Goal: Task Accomplishment & Management: Use online tool/utility

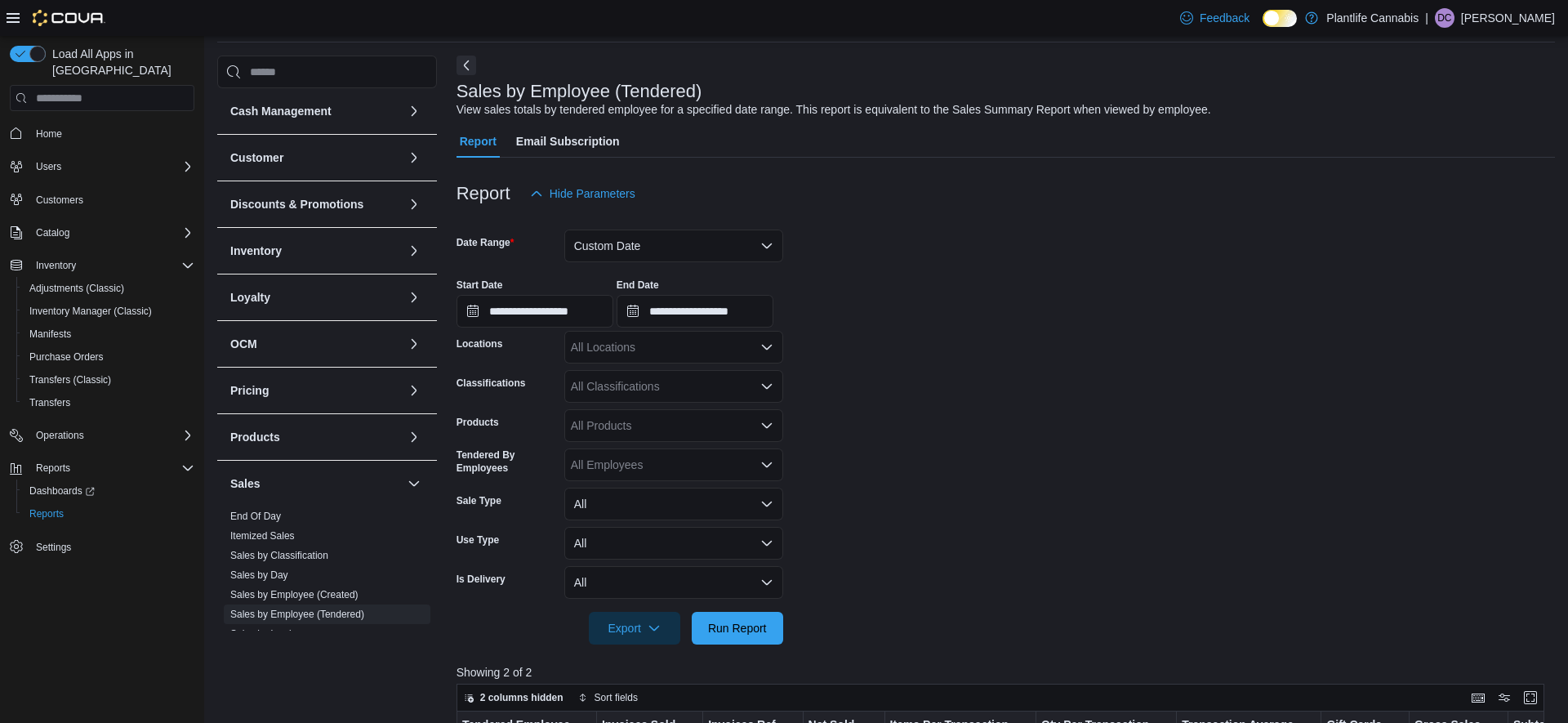
scroll to position [46, 0]
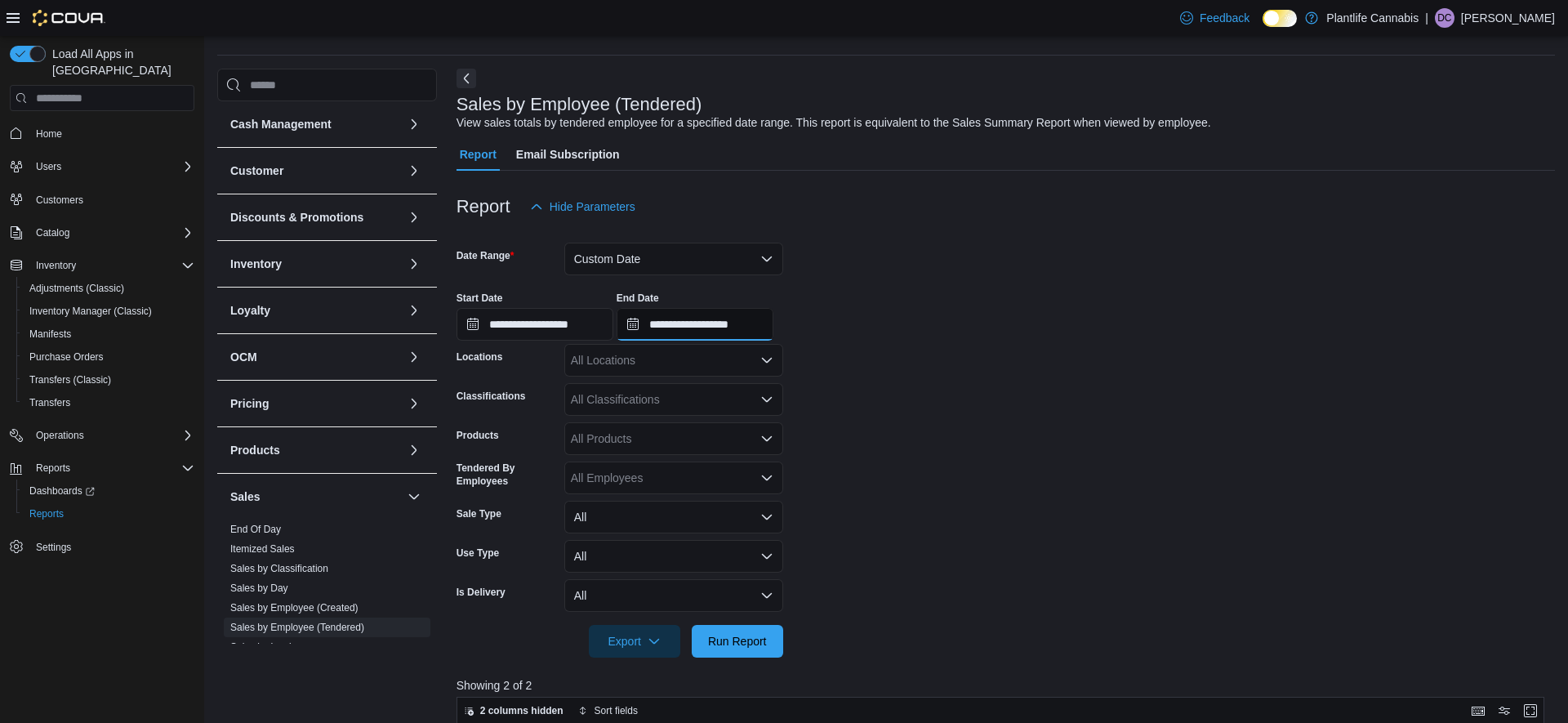
click at [741, 326] on input "**********" at bounding box center [695, 324] width 156 height 33
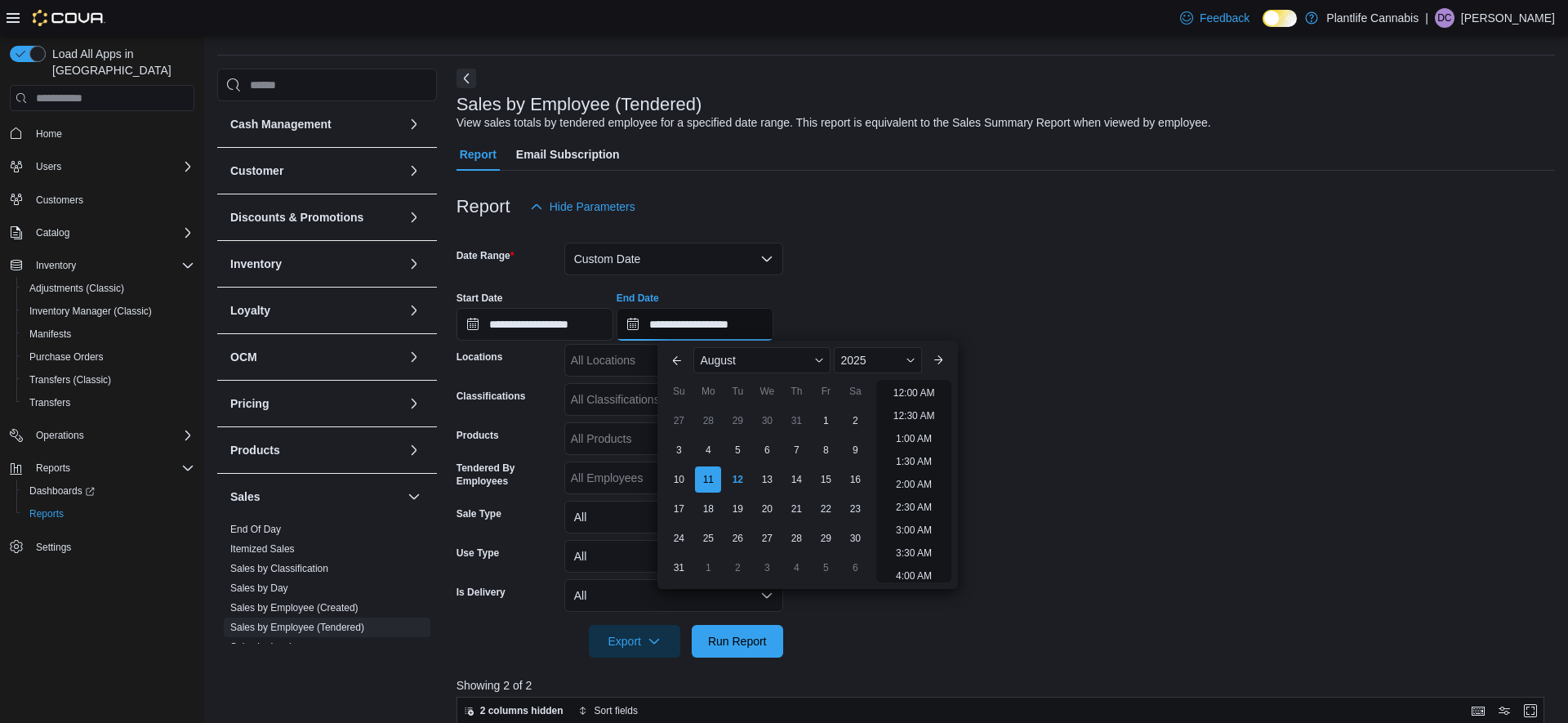
scroll to position [899, 0]
click at [716, 455] on div "4" at bounding box center [708, 450] width 29 height 29
type input "**********"
click at [576, 322] on input "**********" at bounding box center [535, 324] width 156 height 33
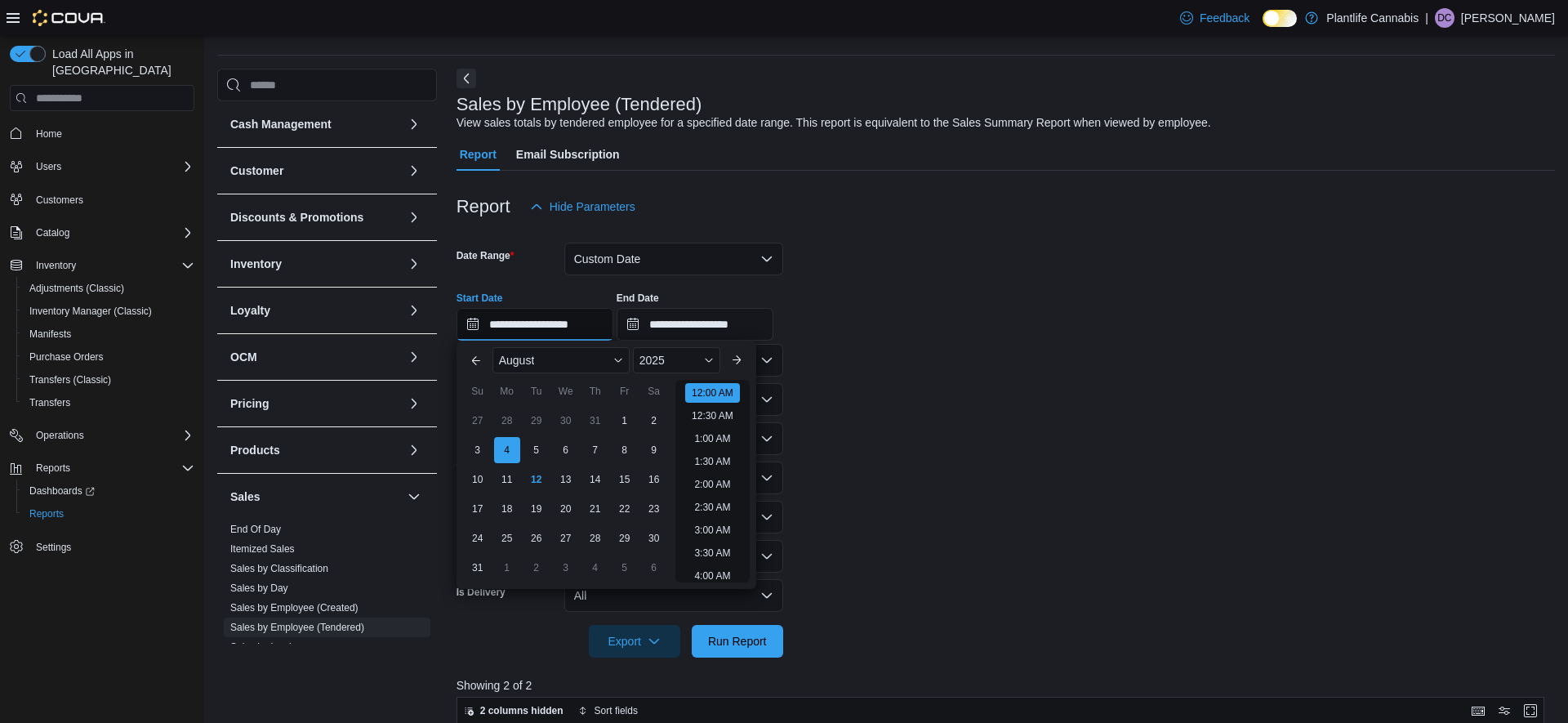
scroll to position [51, 0]
click at [475, 362] on button "Previous Month" at bounding box center [475, 360] width 26 height 26
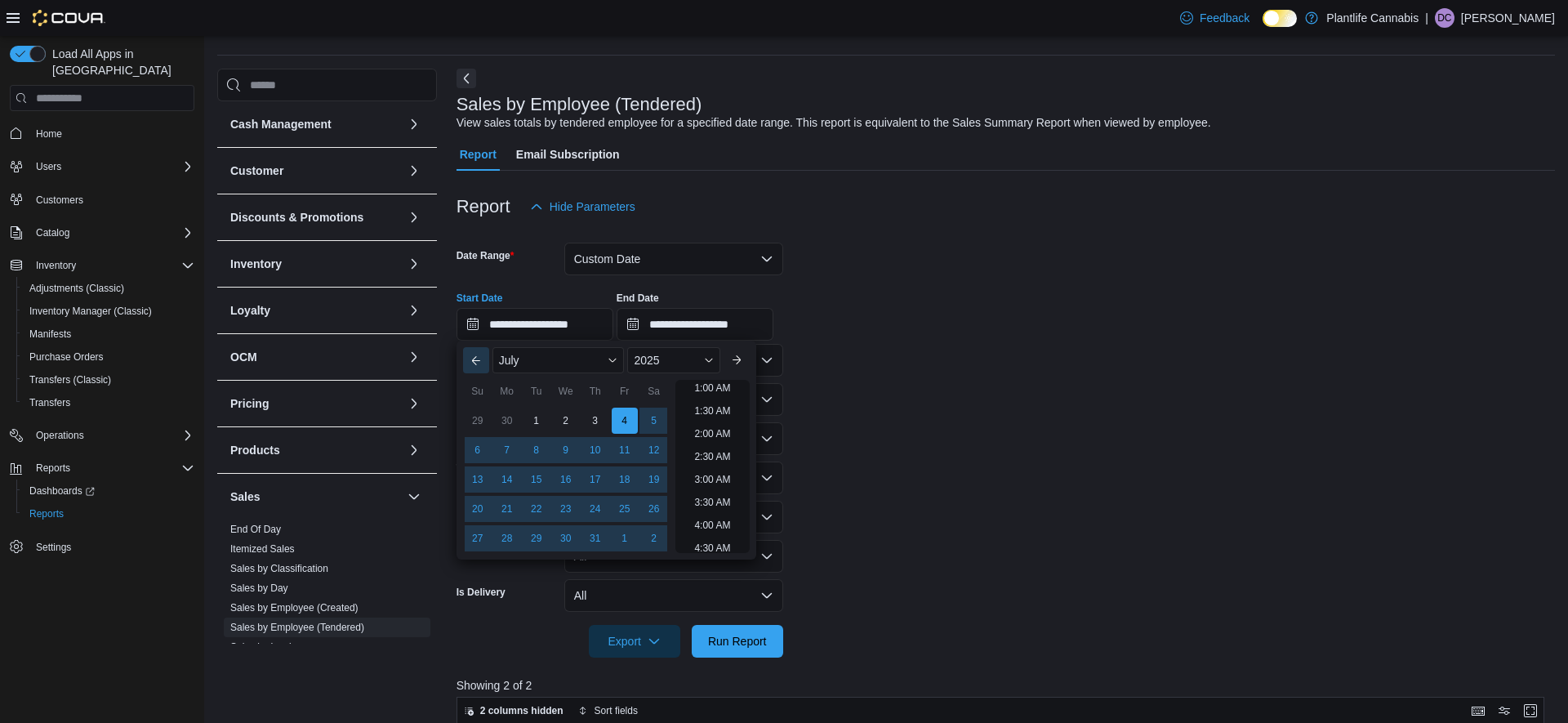
scroll to position [3, 0]
click at [539, 448] on div "8" at bounding box center [536, 450] width 29 height 29
type input "**********"
click at [749, 635] on span "Run Report" at bounding box center [738, 640] width 59 height 16
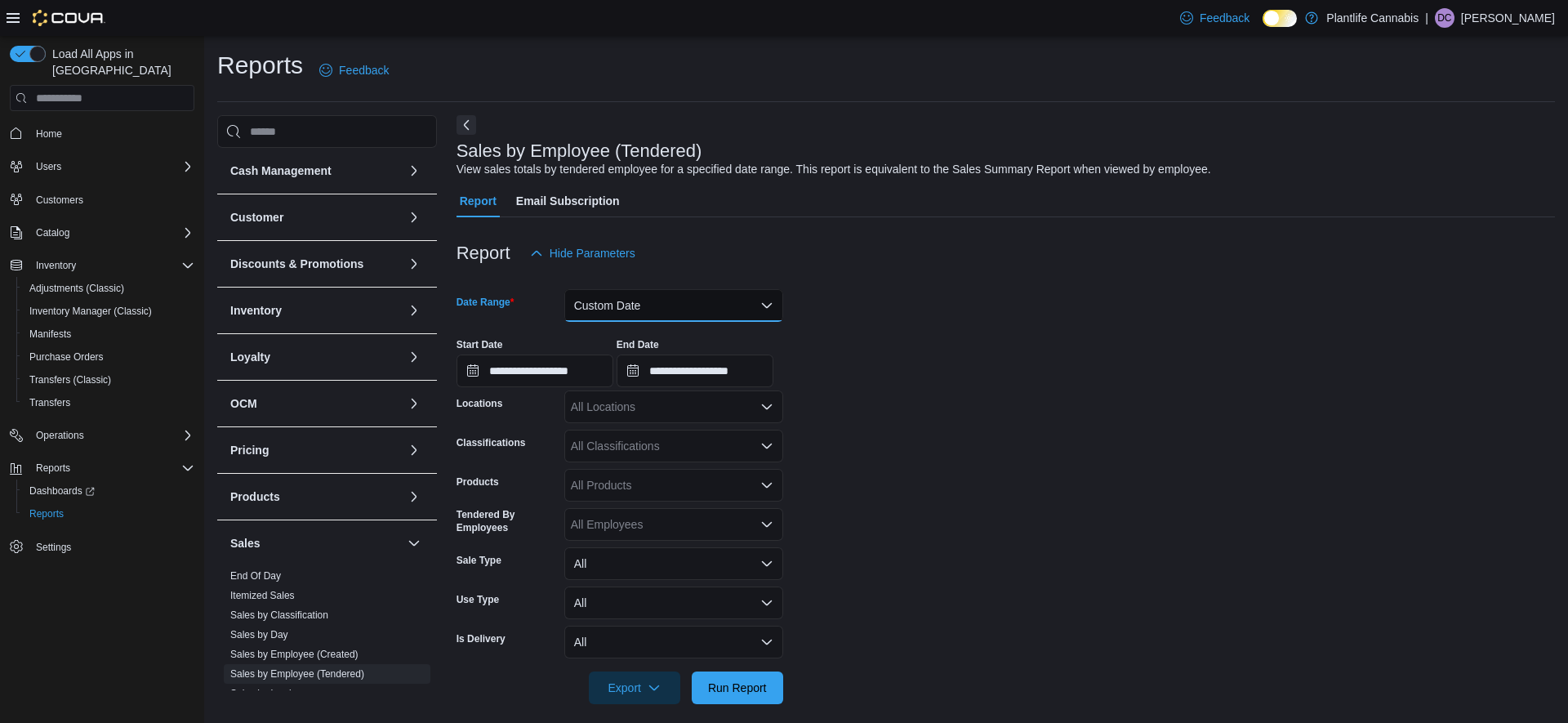
click at [602, 305] on button "Custom Date" at bounding box center [674, 306] width 219 height 33
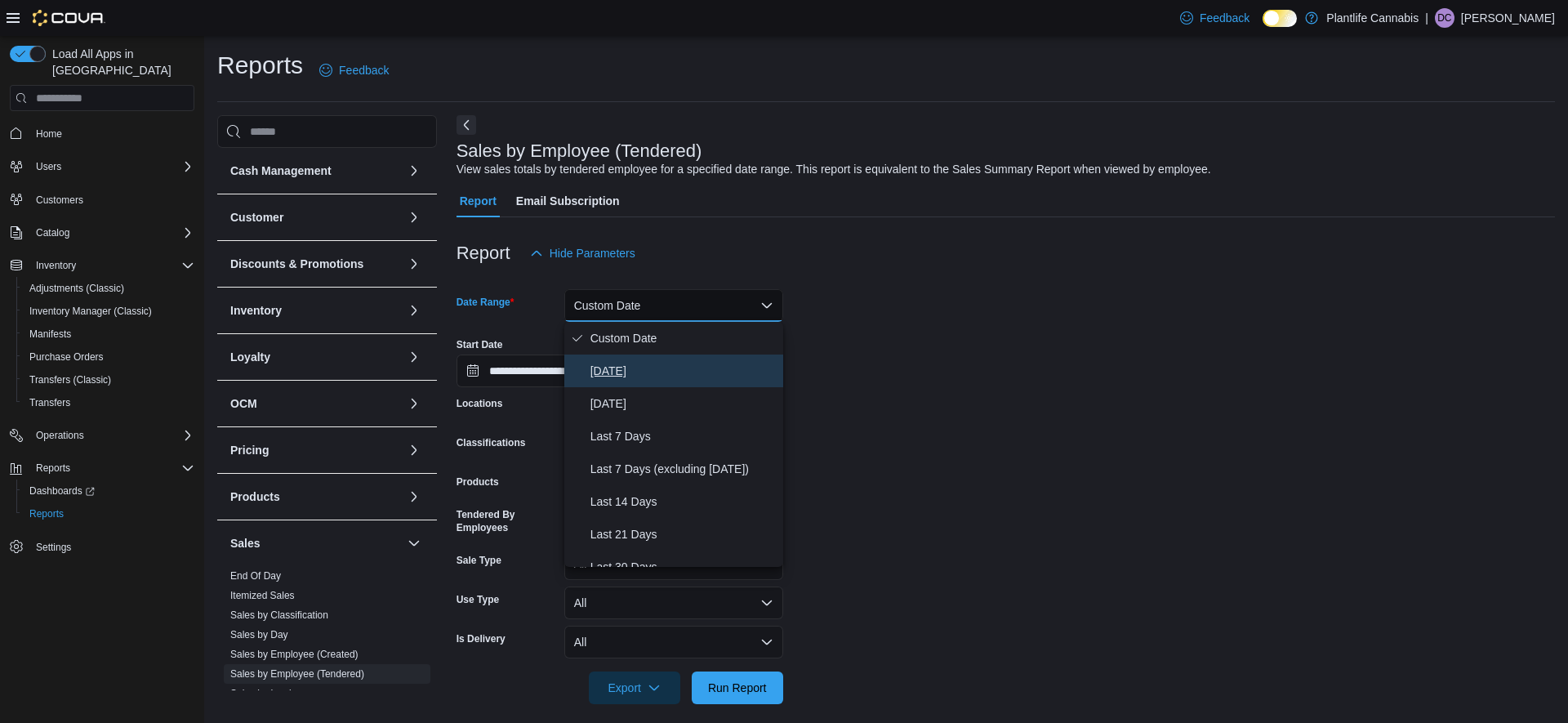
click at [607, 371] on span "[DATE]" at bounding box center [683, 370] width 186 height 19
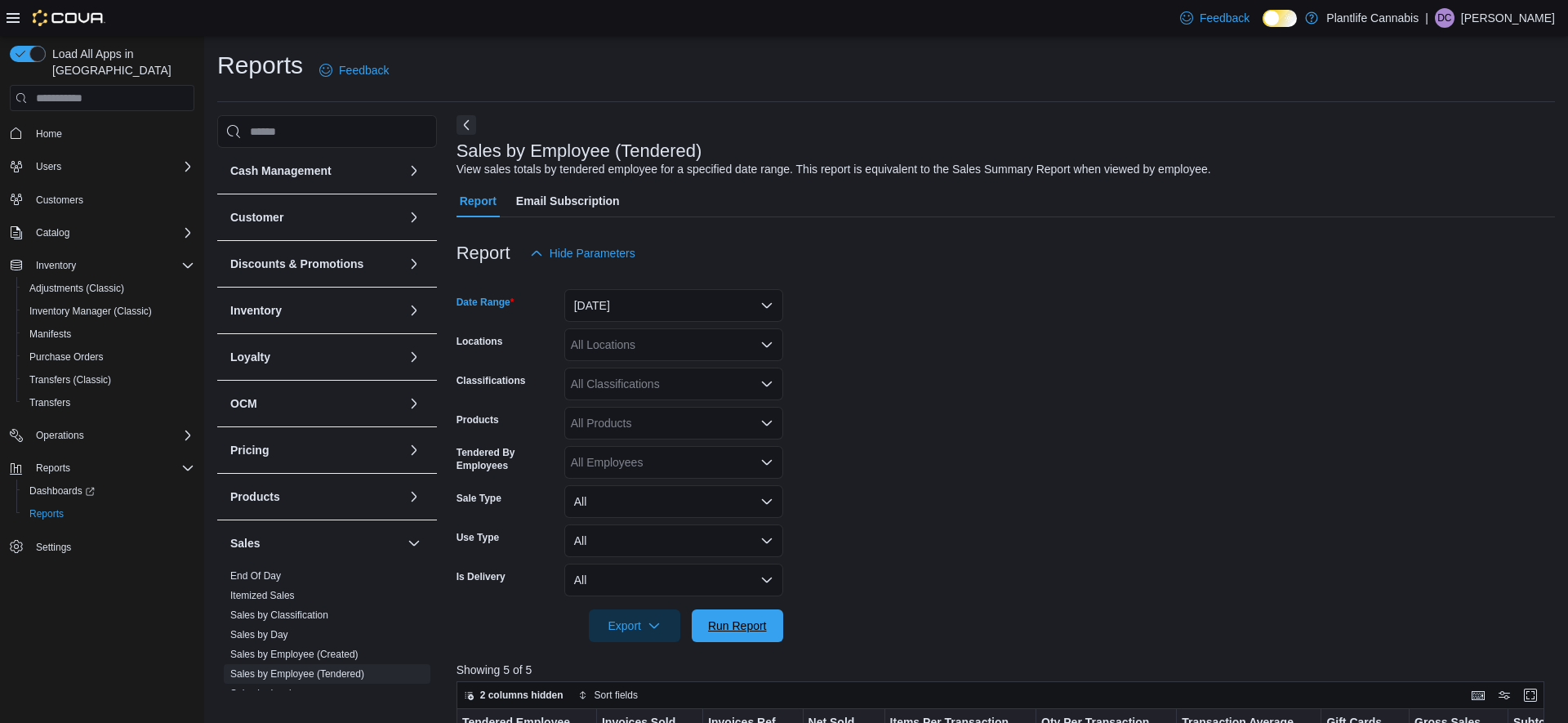
click at [714, 626] on span "Run Report" at bounding box center [738, 625] width 59 height 16
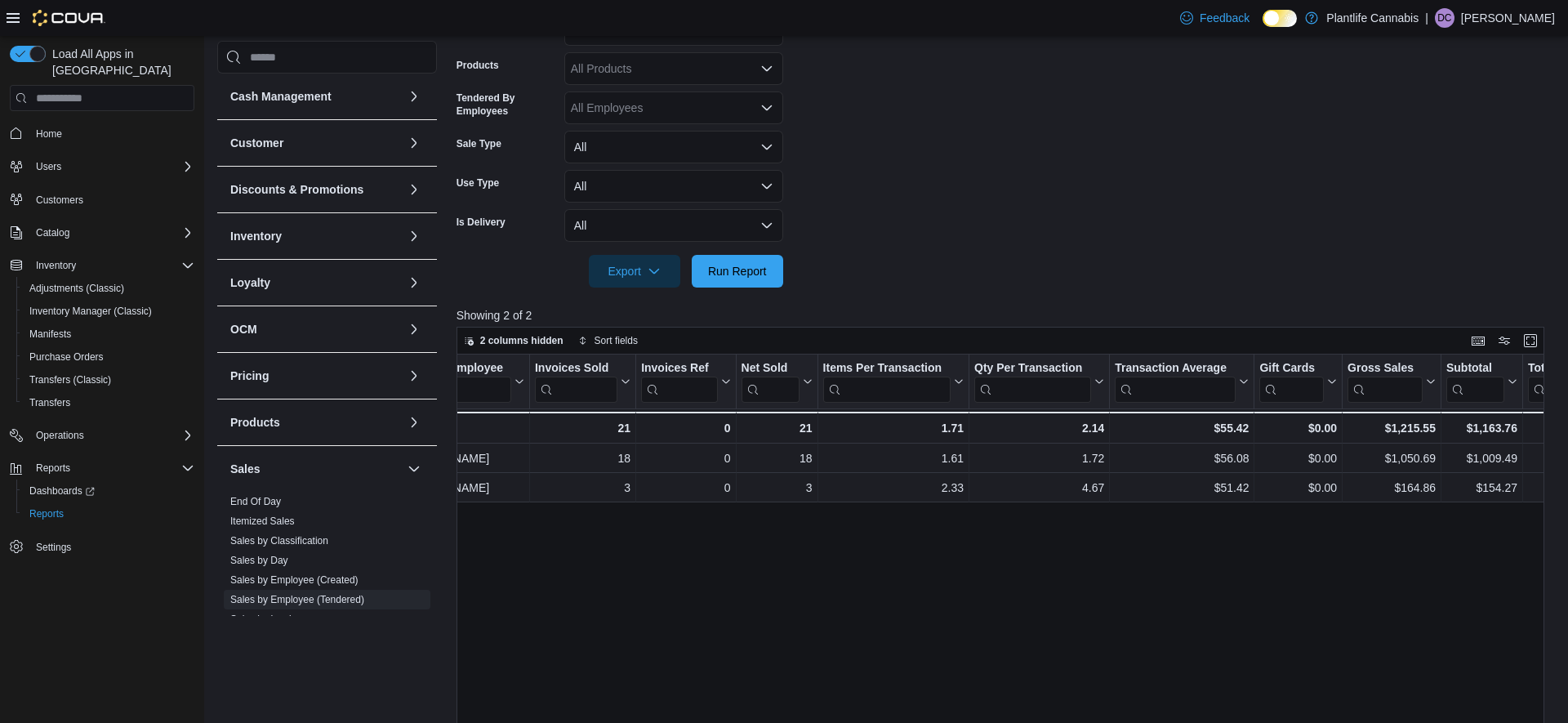
scroll to position [279, 0]
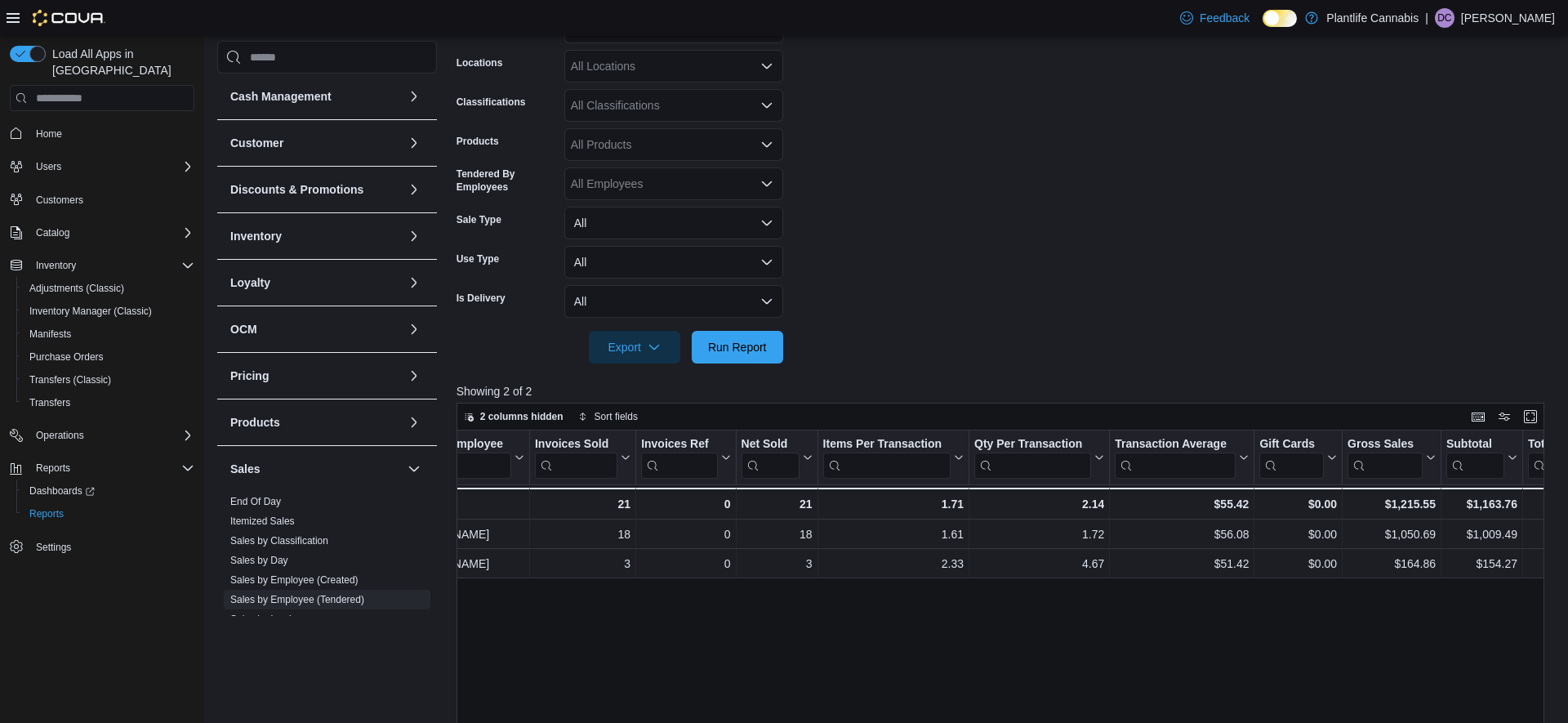
click at [628, 184] on div "All Employees" at bounding box center [674, 183] width 219 height 33
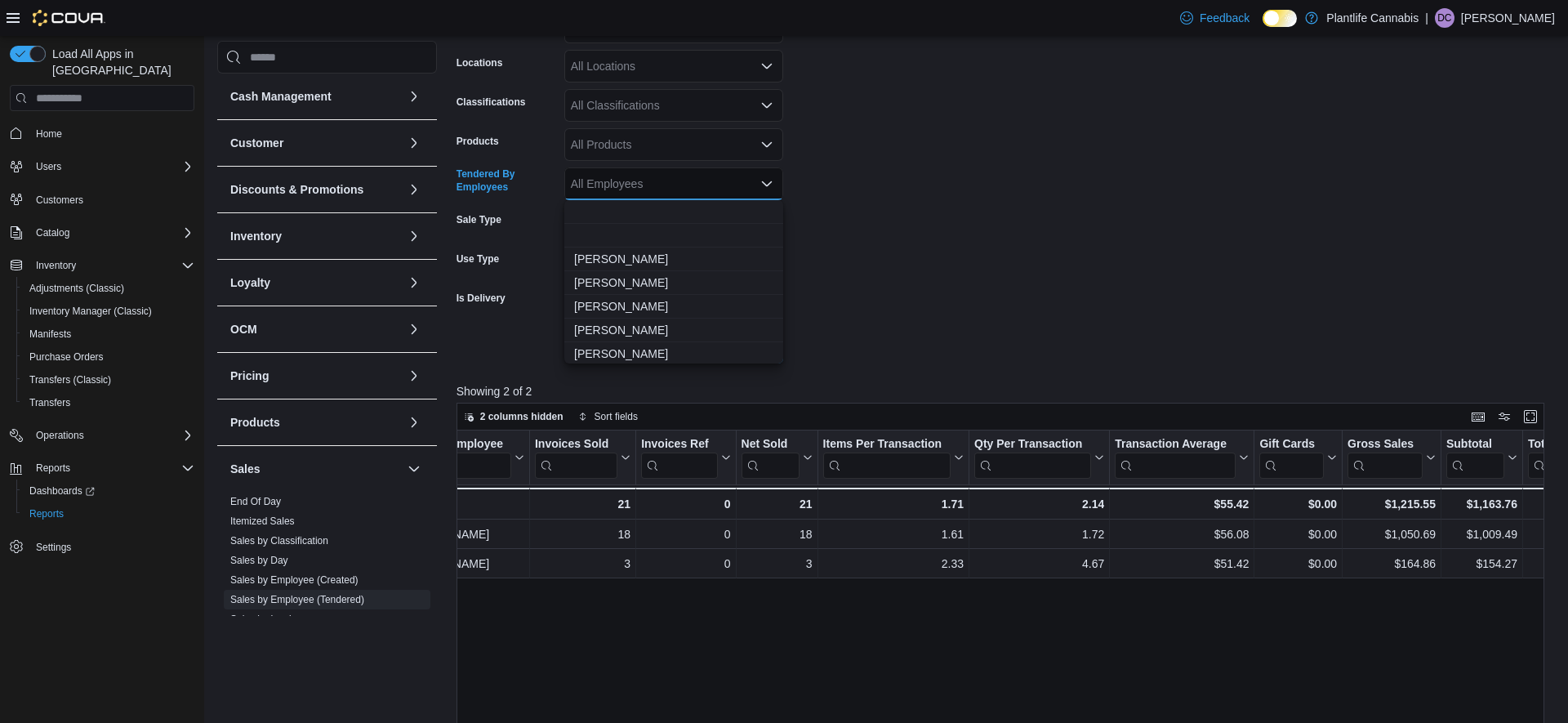
click at [628, 184] on div "All Employees Combo box. Selected. Combo box input. All Employees. Type some te…" at bounding box center [674, 183] width 219 height 33
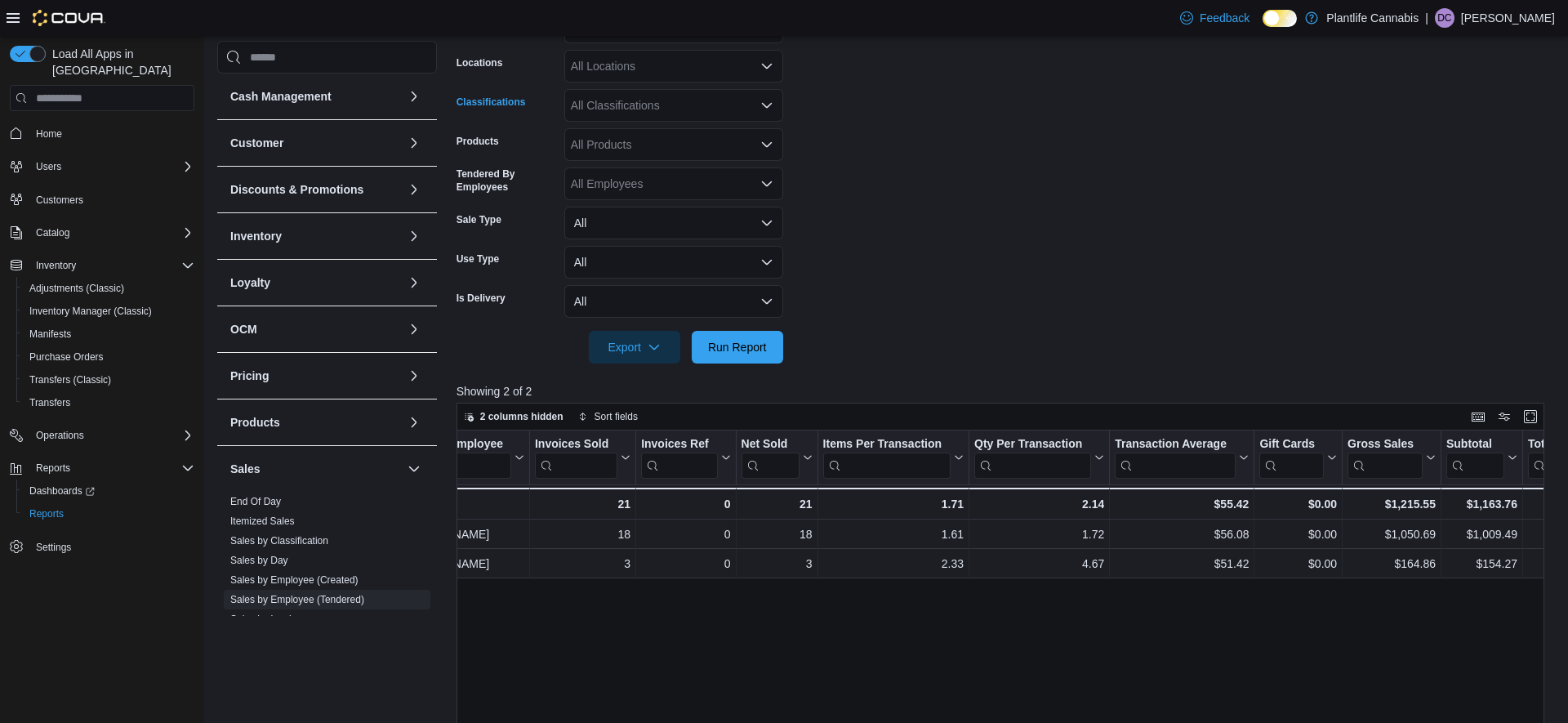
click at [631, 111] on div "All Classifications" at bounding box center [674, 105] width 219 height 33
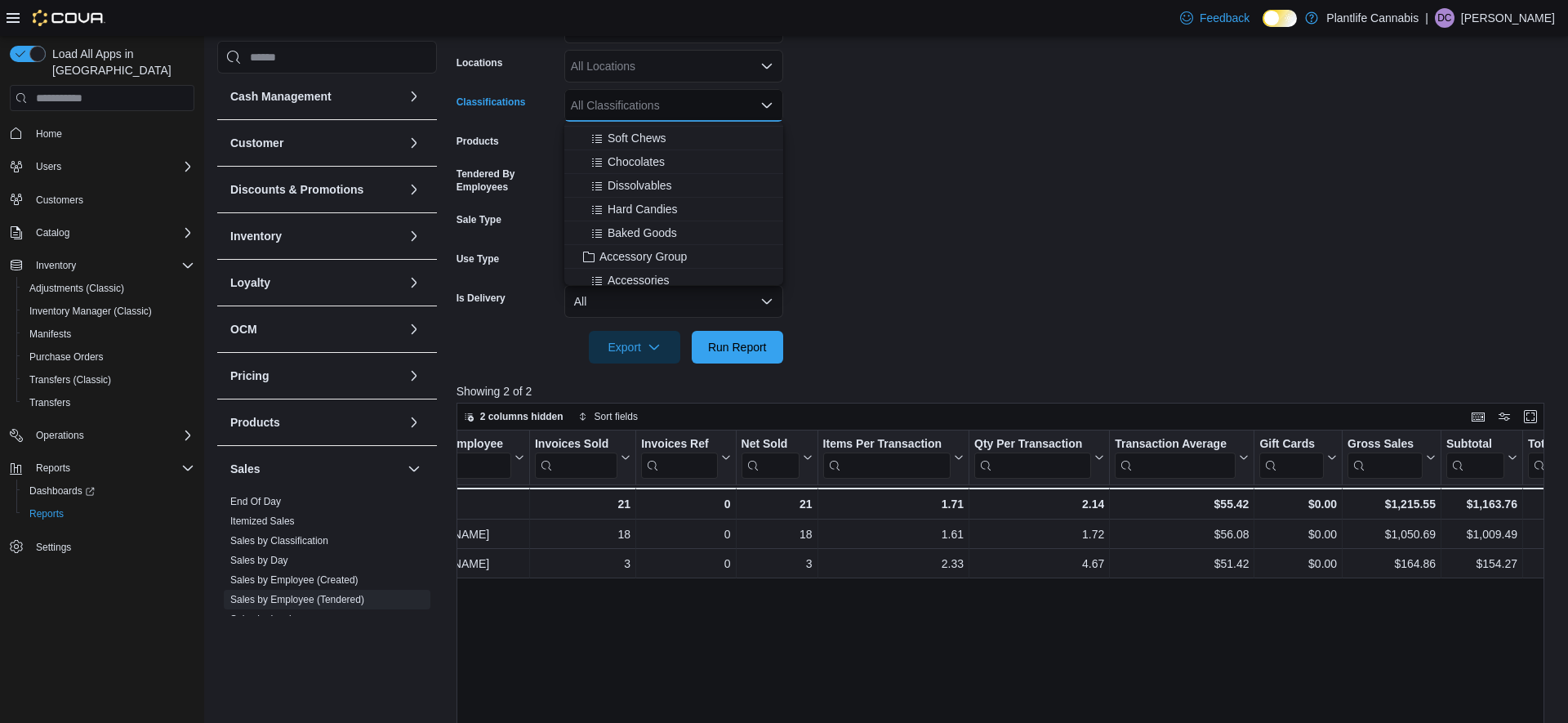
scroll to position [126, 0]
click at [629, 245] on span "Accessory Group" at bounding box center [644, 243] width 87 height 16
click at [719, 343] on span "Run Report" at bounding box center [738, 346] width 59 height 16
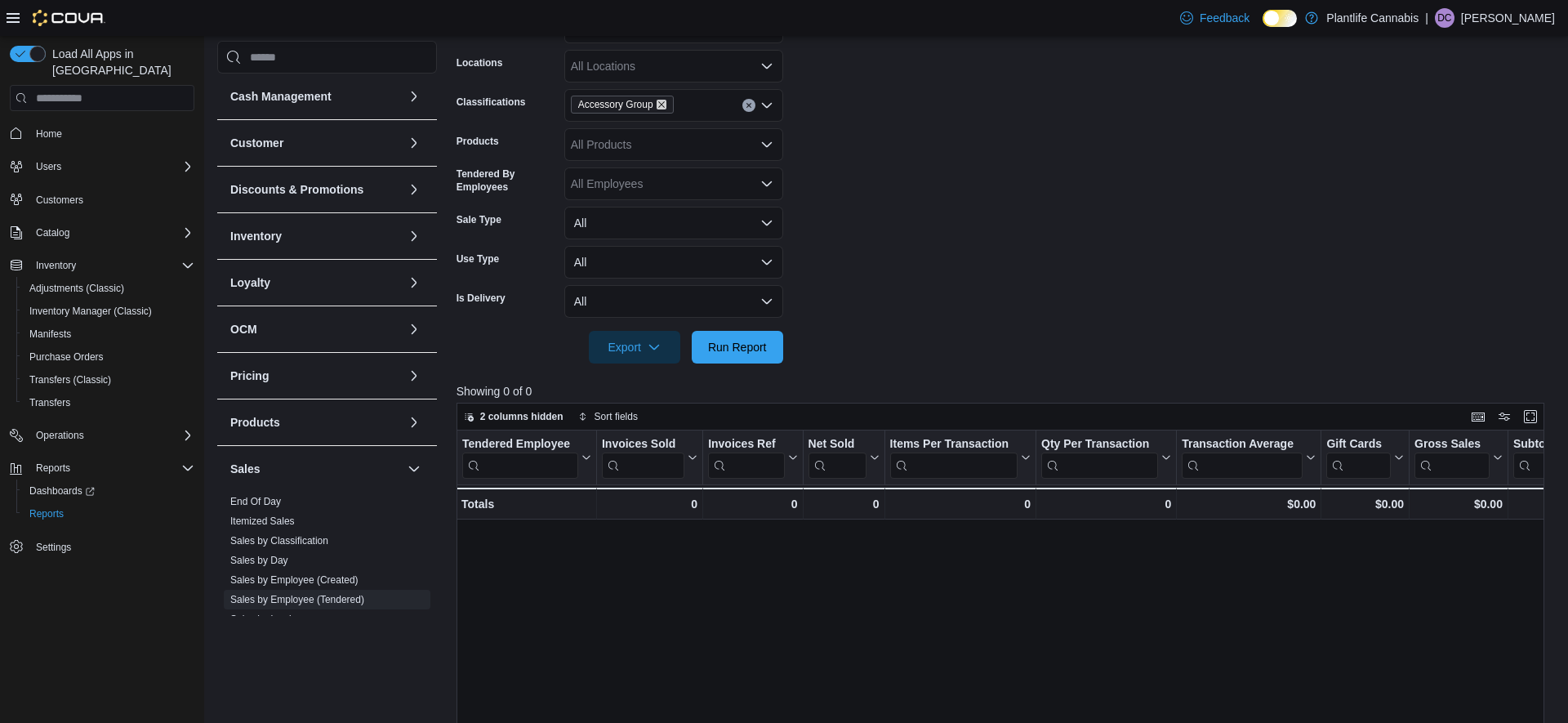
drag, startPoint x: 669, startPoint y: 105, endPoint x: 697, endPoint y: 114, distance: 29.4
click at [666, 105] on icon "Remove Accessory Group from selection in this group" at bounding box center [662, 104] width 10 height 10
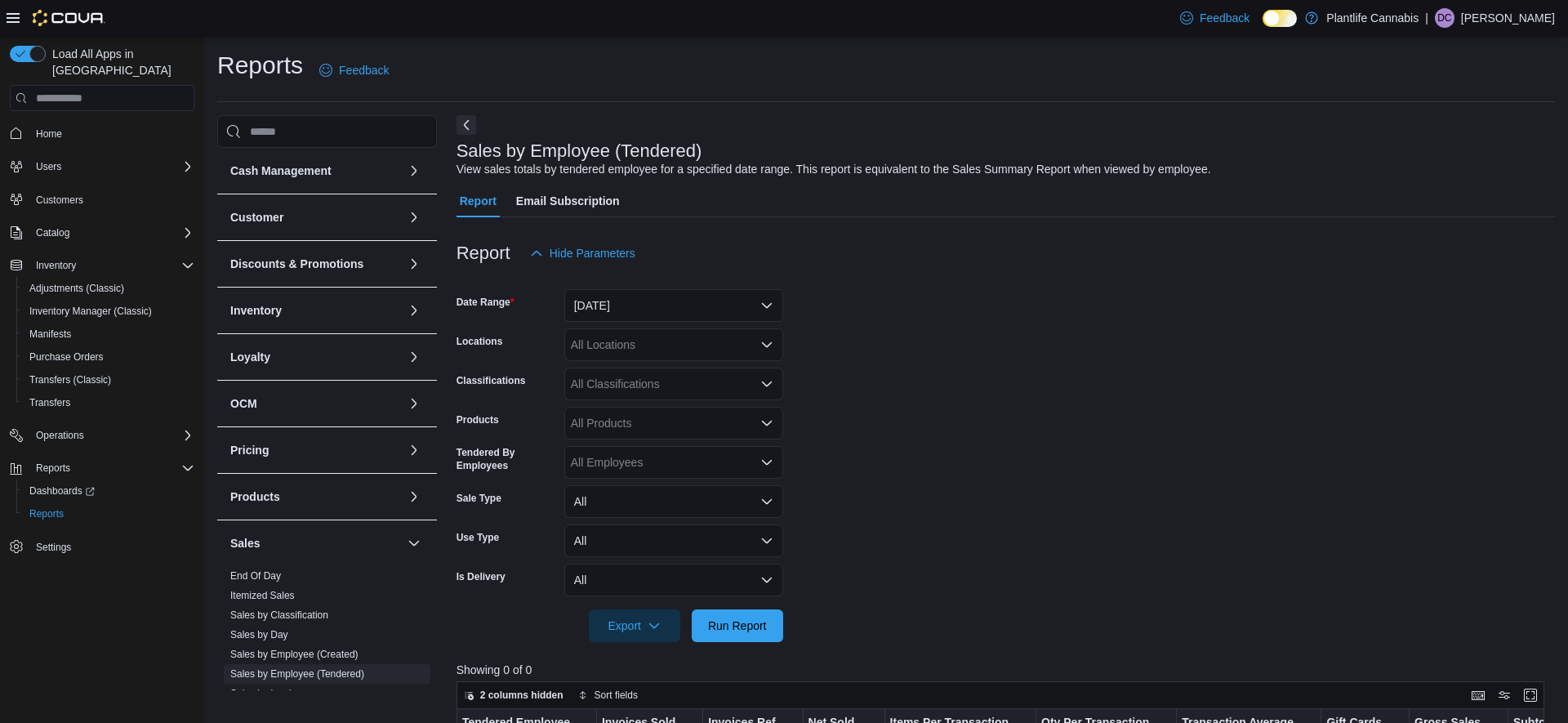
click at [1046, 331] on form "Date Range [DATE] Locations All Locations Classifications All Classifications P…" at bounding box center [1006, 455] width 1099 height 373
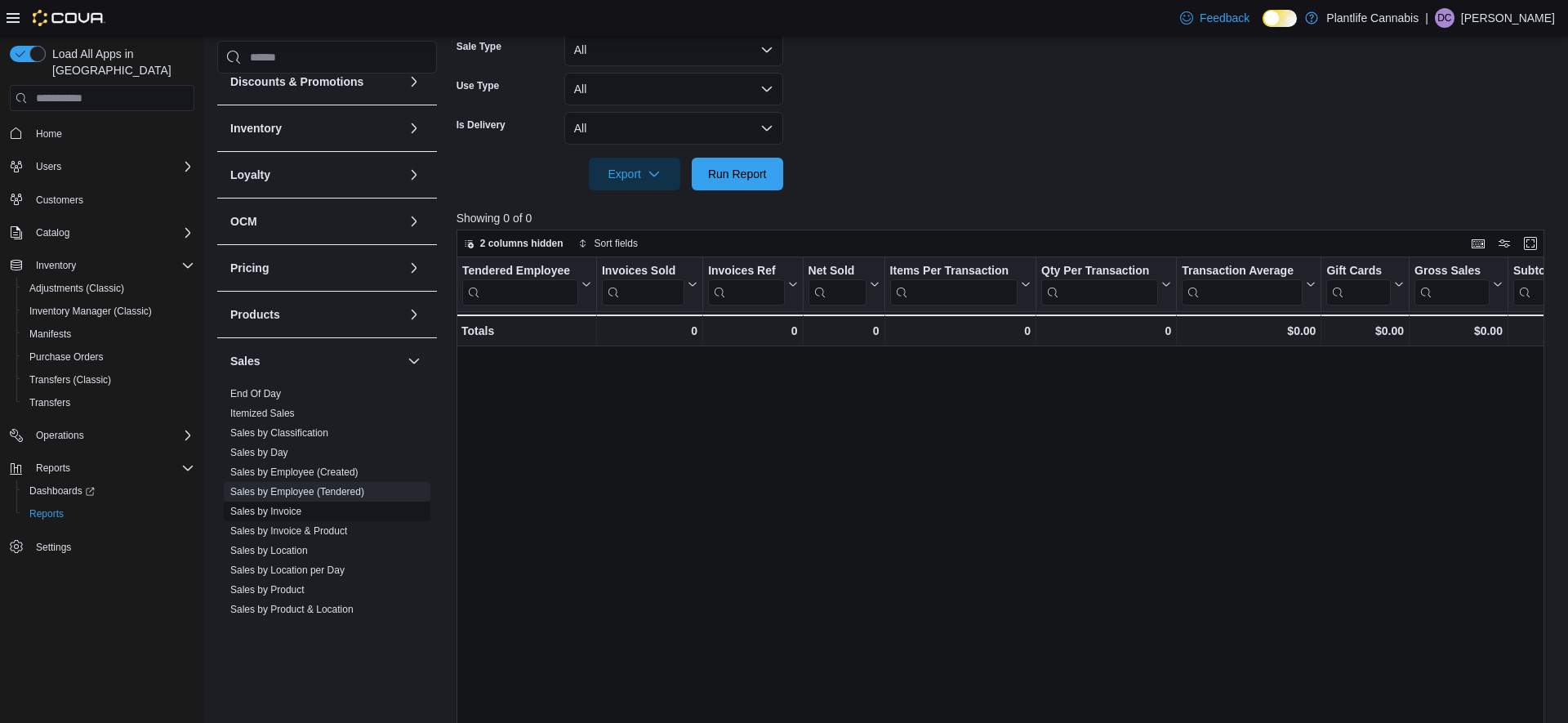
scroll to position [107, 0]
click at [278, 516] on link "Sales by Invoice" at bounding box center [266, 513] width 71 height 12
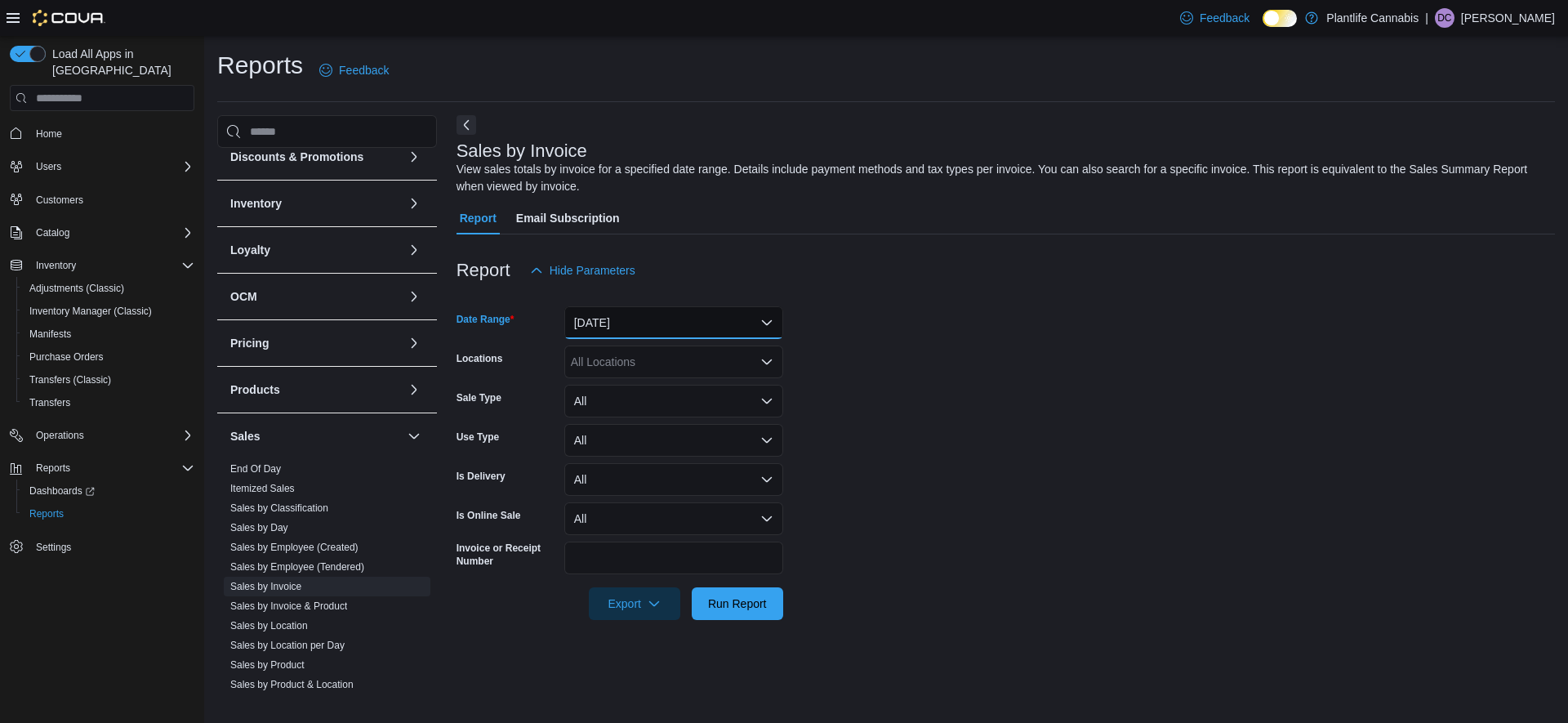
click at [619, 311] on button "[DATE]" at bounding box center [674, 322] width 219 height 33
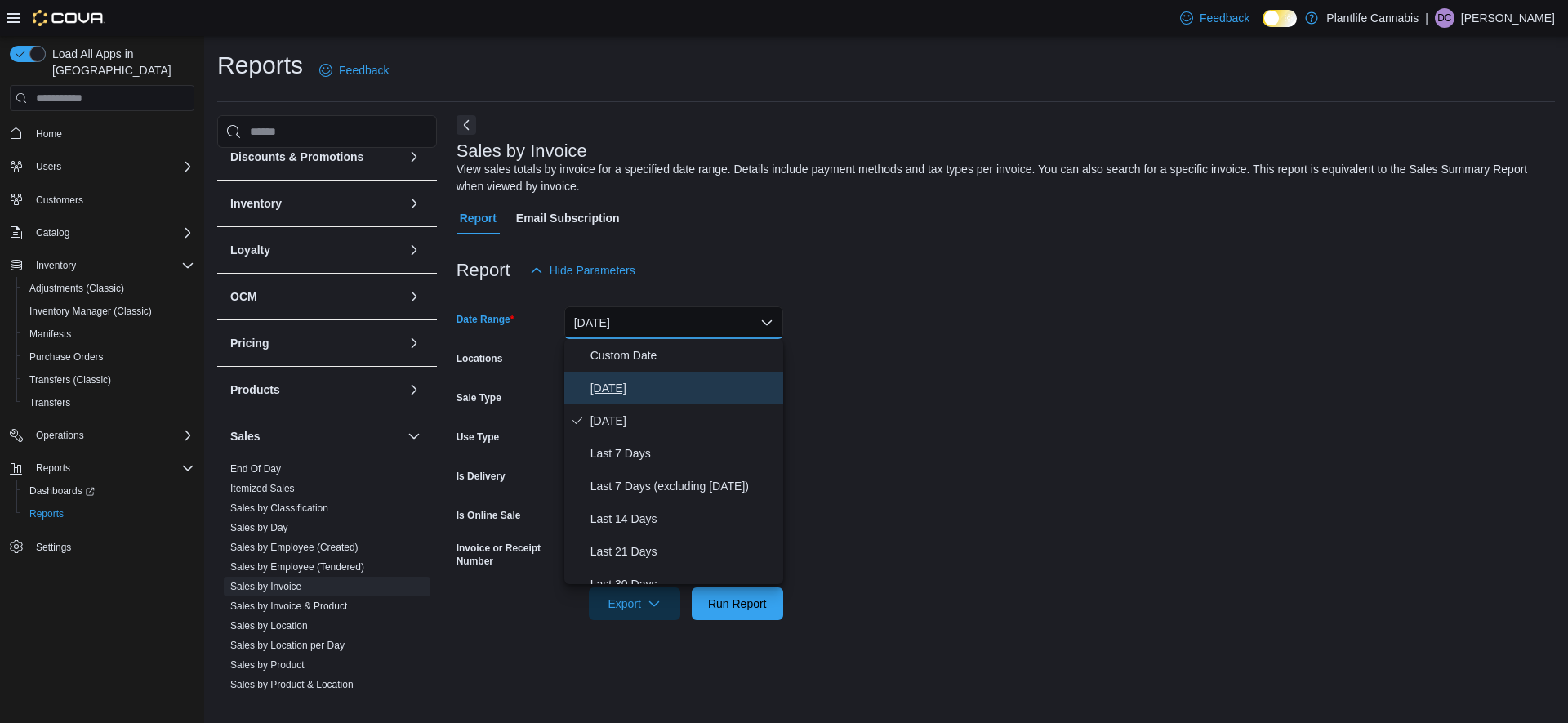
click at [601, 394] on span "[DATE]" at bounding box center [683, 388] width 186 height 19
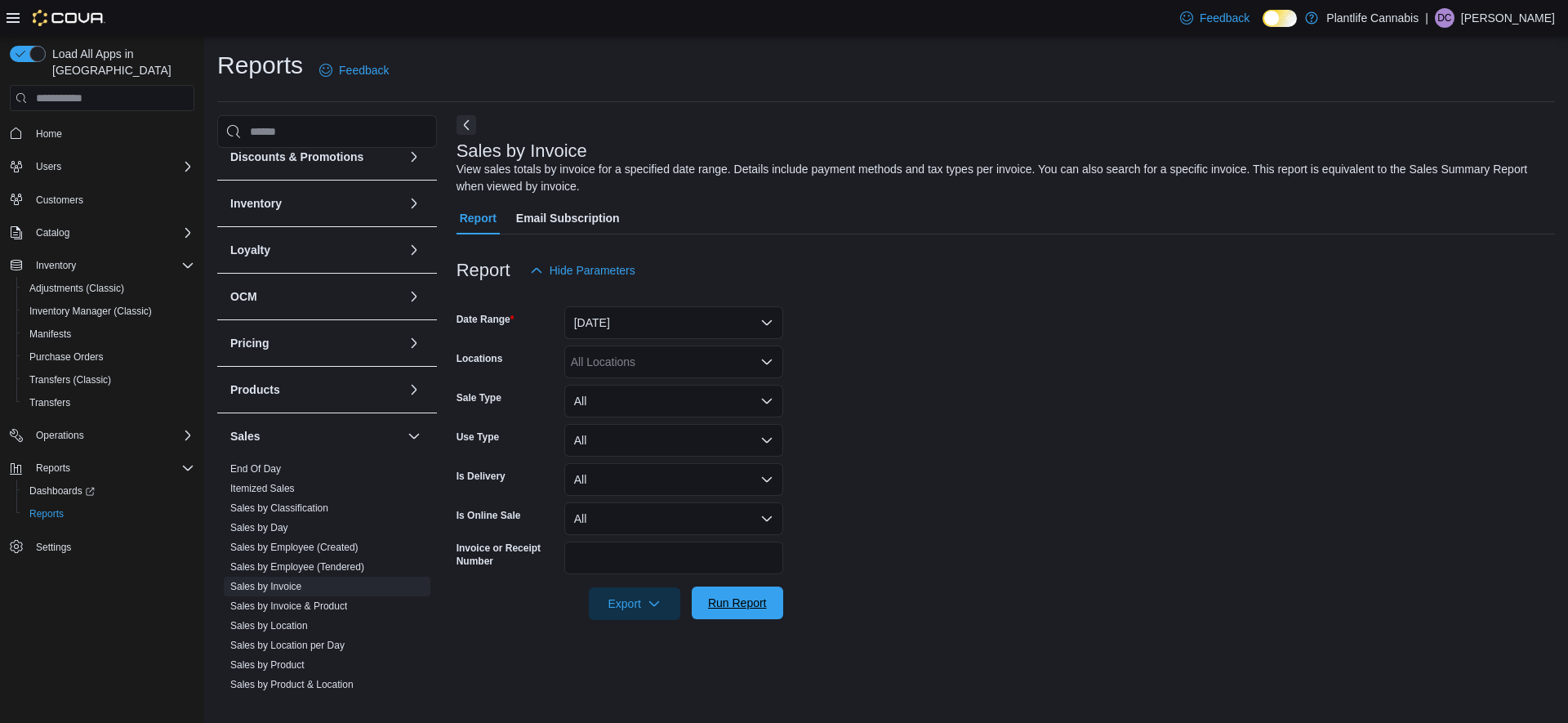
click at [727, 615] on span "Run Report" at bounding box center [737, 603] width 72 height 33
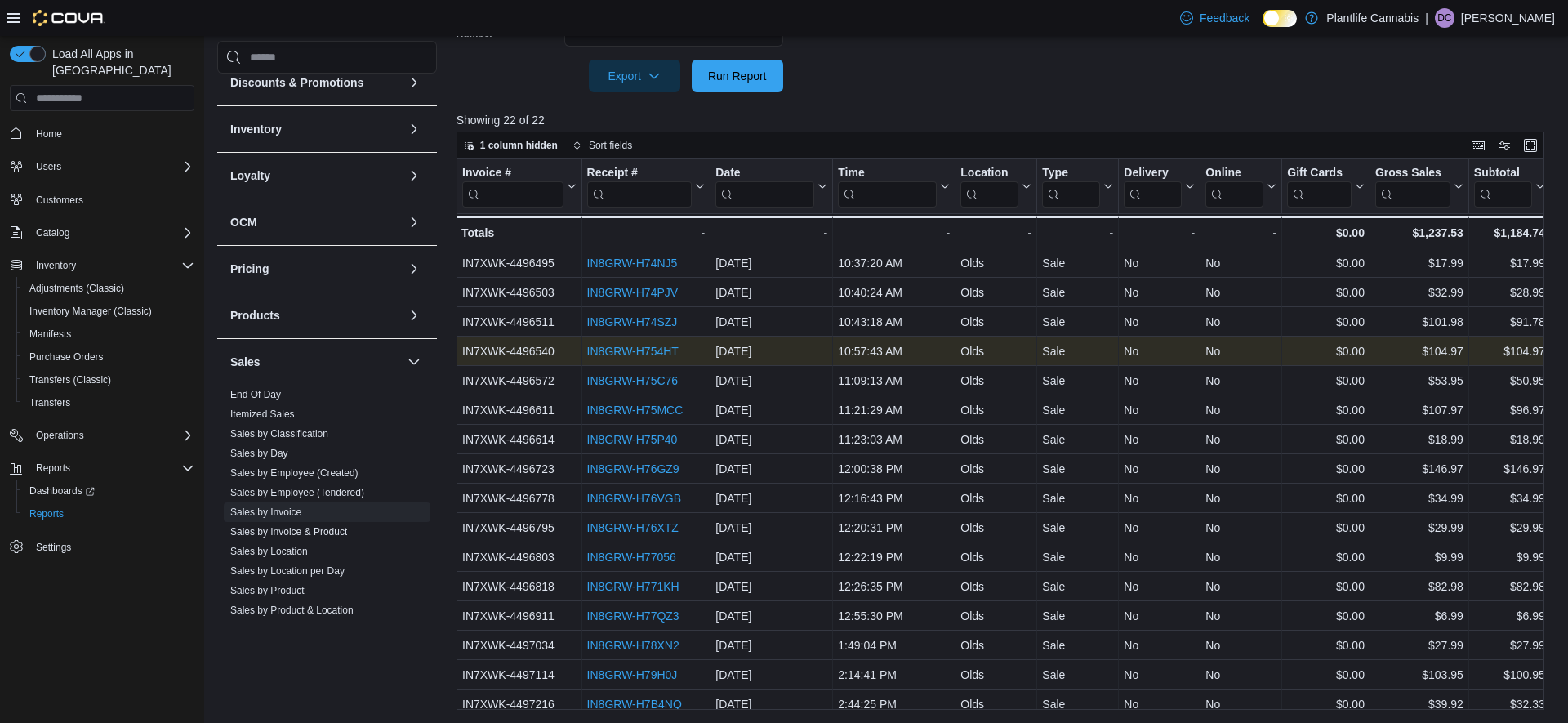
scroll to position [185, 0]
